Goal: Check status: Check status

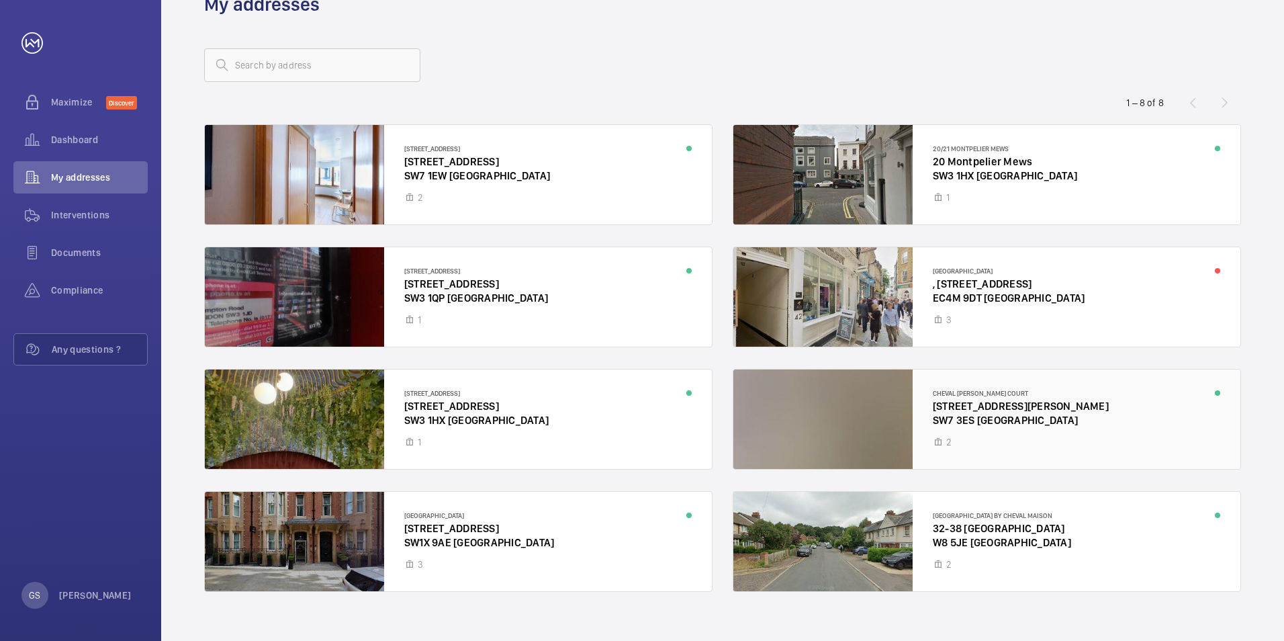
scroll to position [58, 0]
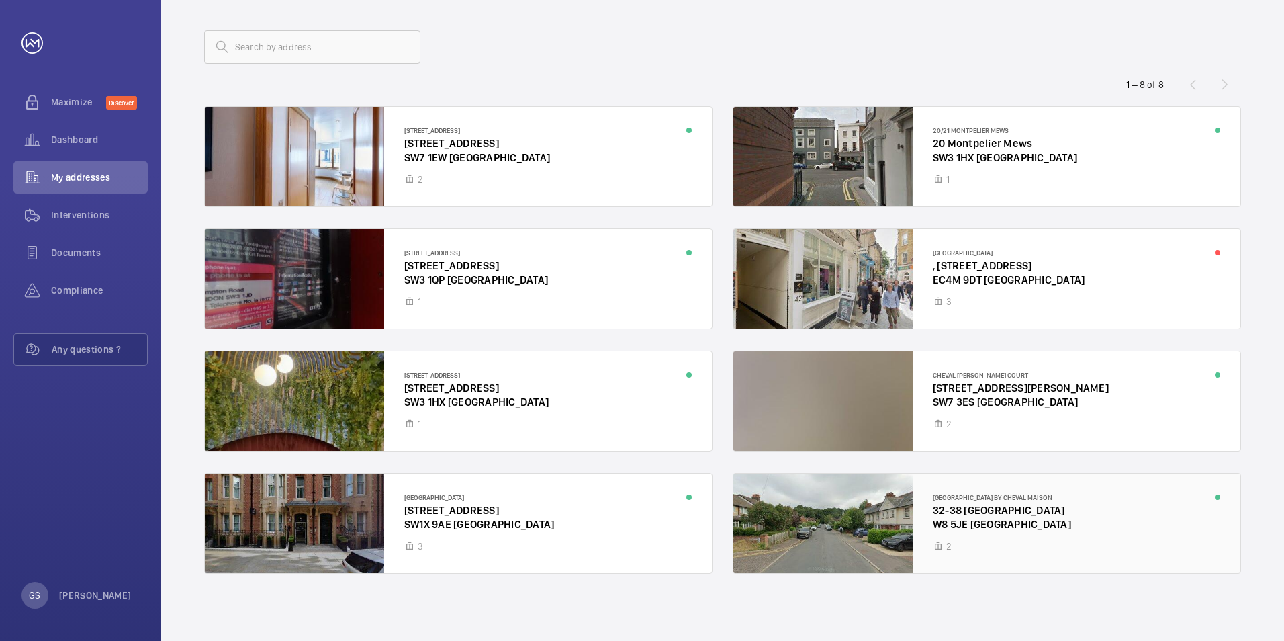
click at [984, 500] on div at bounding box center [986, 522] width 507 height 99
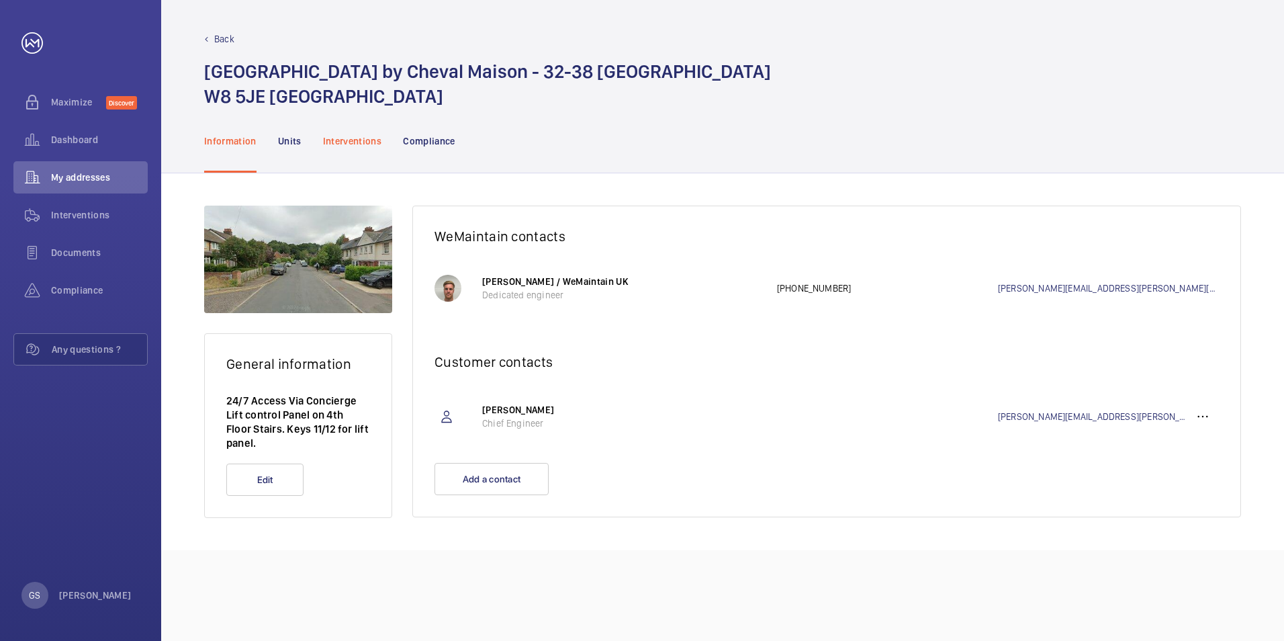
click at [350, 138] on p "Interventions" at bounding box center [352, 140] width 59 height 13
